Goal: Task Accomplishment & Management: Manage account settings

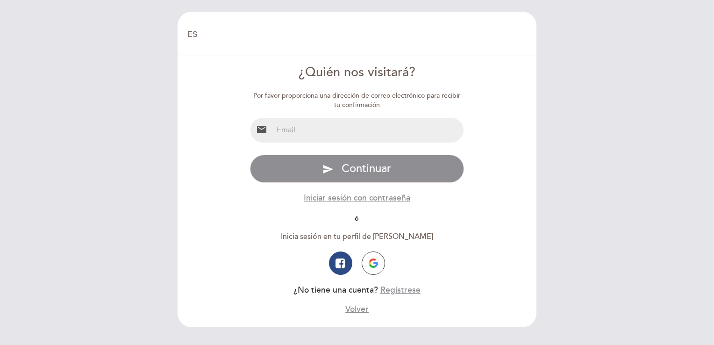
select select "es"
click at [295, 135] on input "email" at bounding box center [368, 130] width 191 height 25
type input "[EMAIL_ADDRESS][DOMAIN_NAME]"
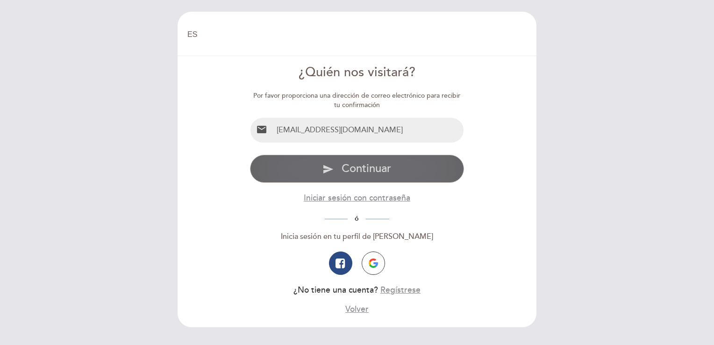
click at [348, 170] on span "Continuar" at bounding box center [366, 169] width 50 height 14
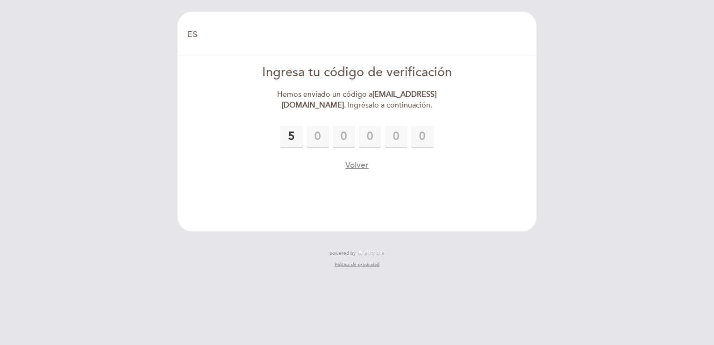
type input "5"
type input "7"
type input "4"
type input "5"
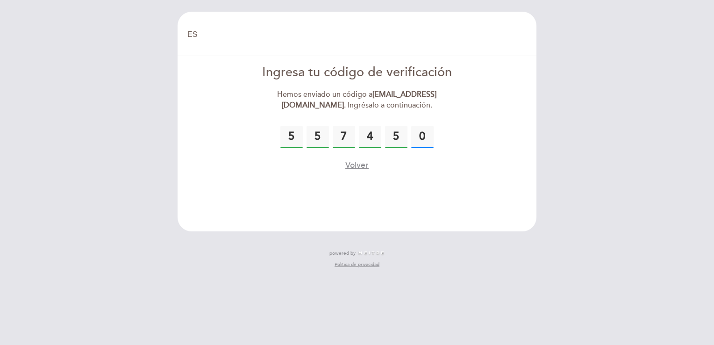
type input "0"
